Goal: Information Seeking & Learning: Learn about a topic

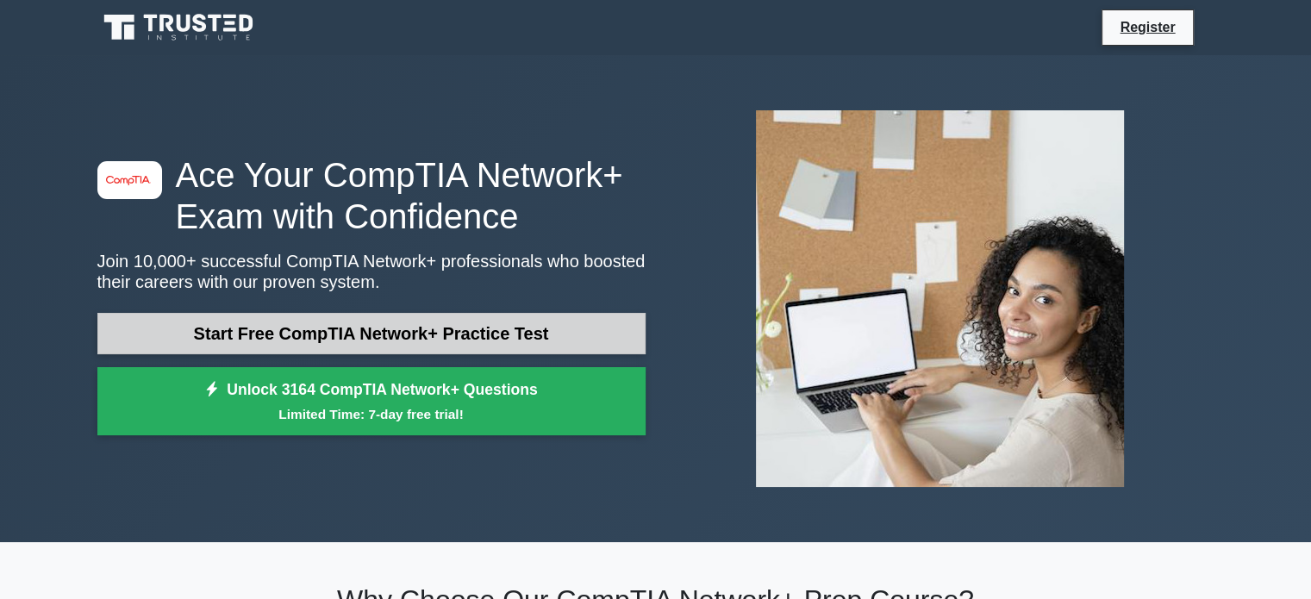
click at [293, 330] on link "Start Free CompTIA Network+ Practice Test" at bounding box center [371, 333] width 548 height 41
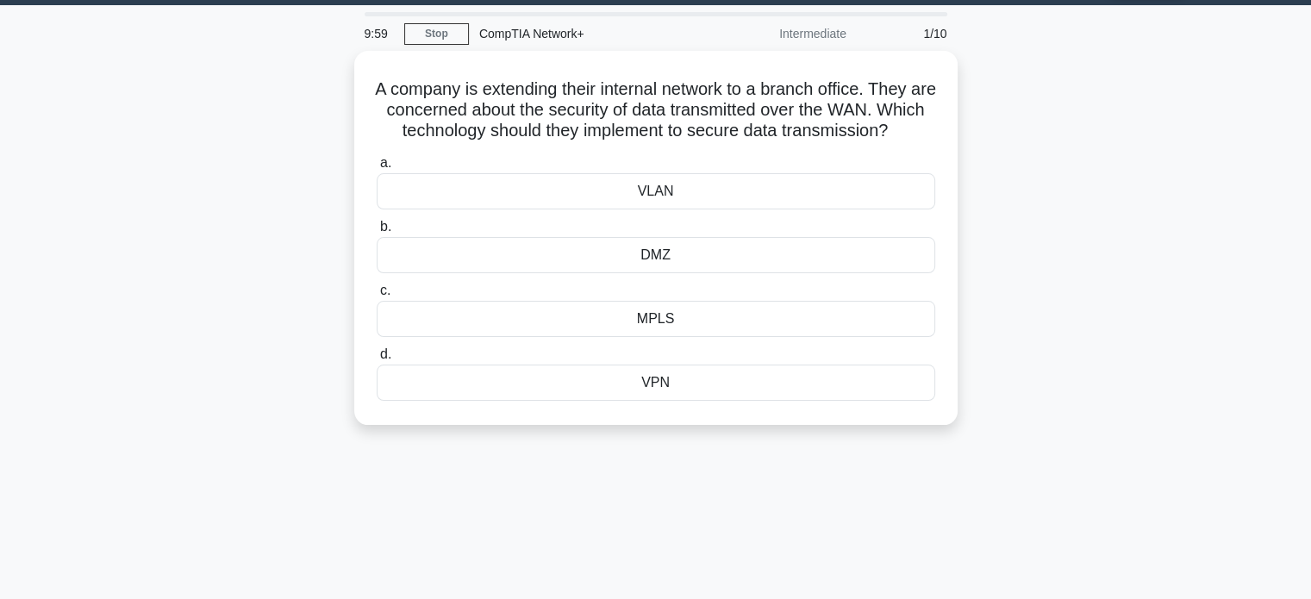
scroll to position [48, 0]
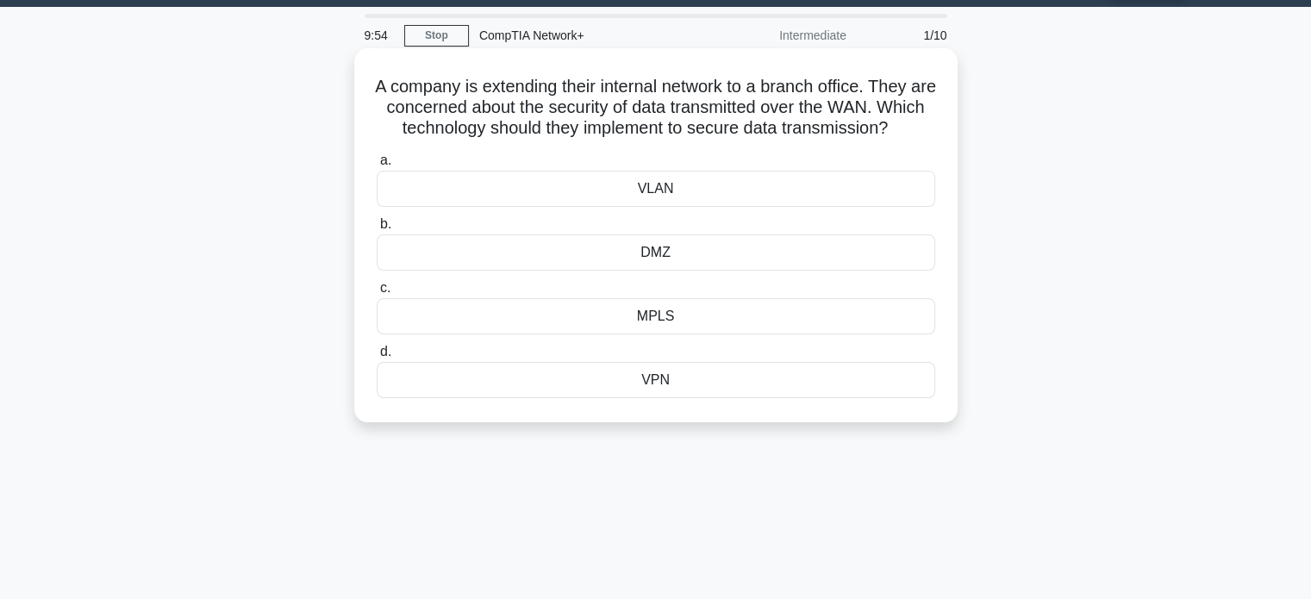
click at [571, 398] on div "VPN" at bounding box center [656, 380] width 559 height 36
click at [377, 358] on input "d. VPN" at bounding box center [377, 352] width 0 height 11
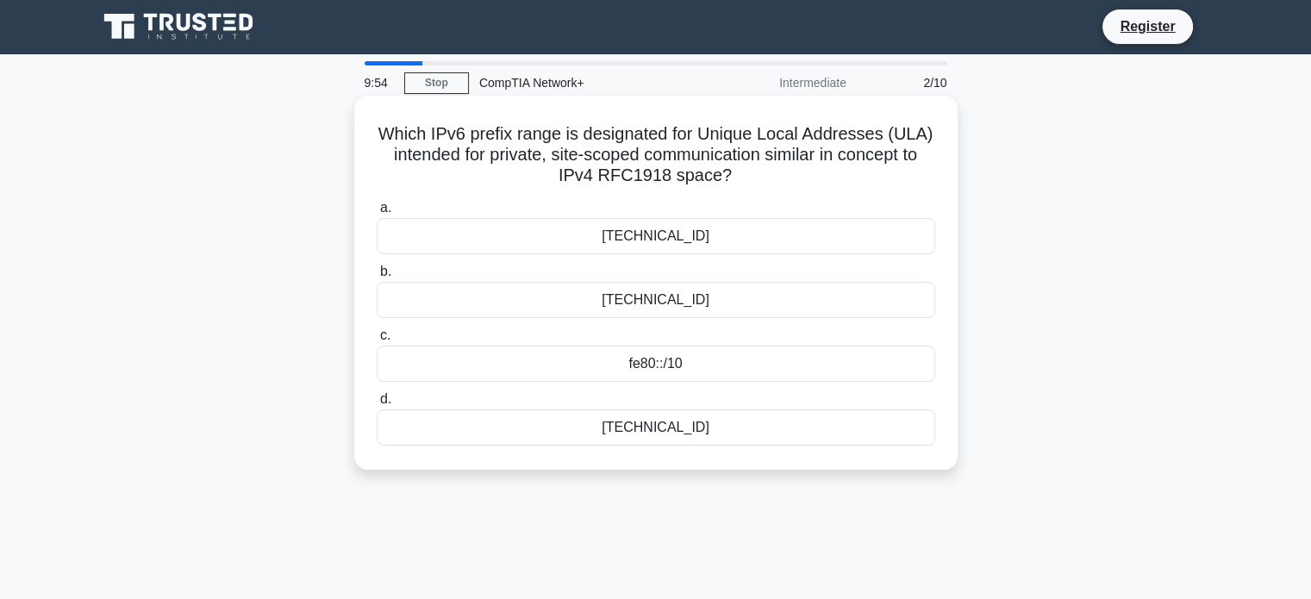
scroll to position [0, 0]
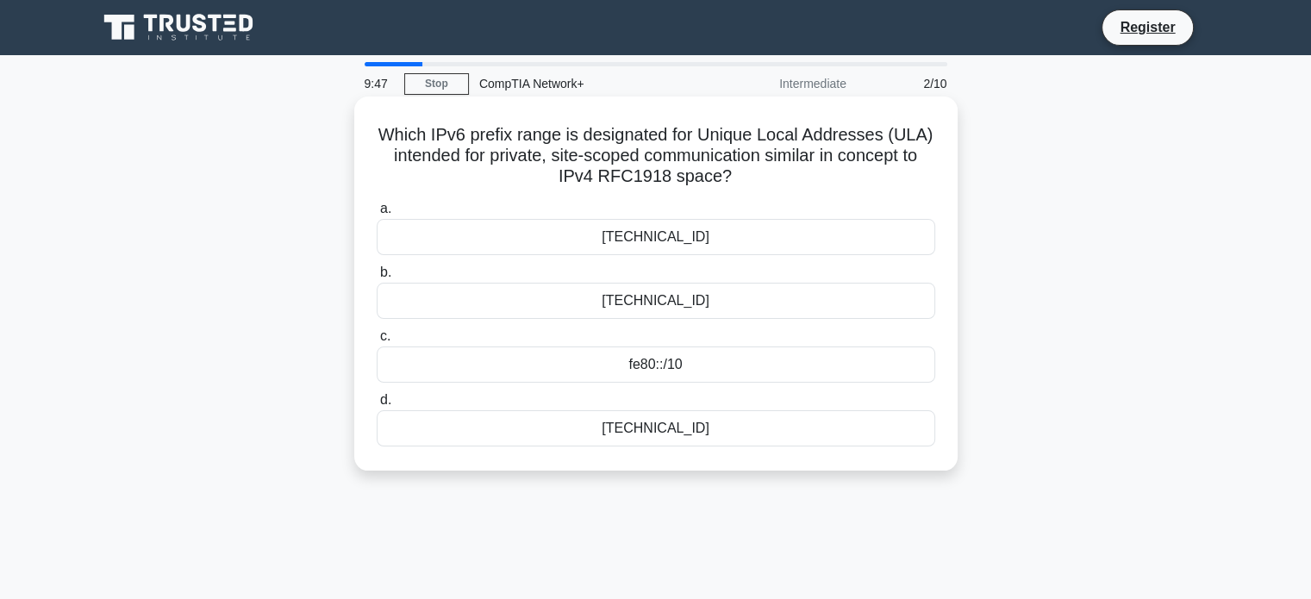
drag, startPoint x: 675, startPoint y: 424, endPoint x: 656, endPoint y: 418, distance: 19.9
click at [656, 418] on div "fd00::/8" at bounding box center [656, 428] width 559 height 36
click at [377, 406] on input "d. fd00::/8" at bounding box center [377, 400] width 0 height 11
